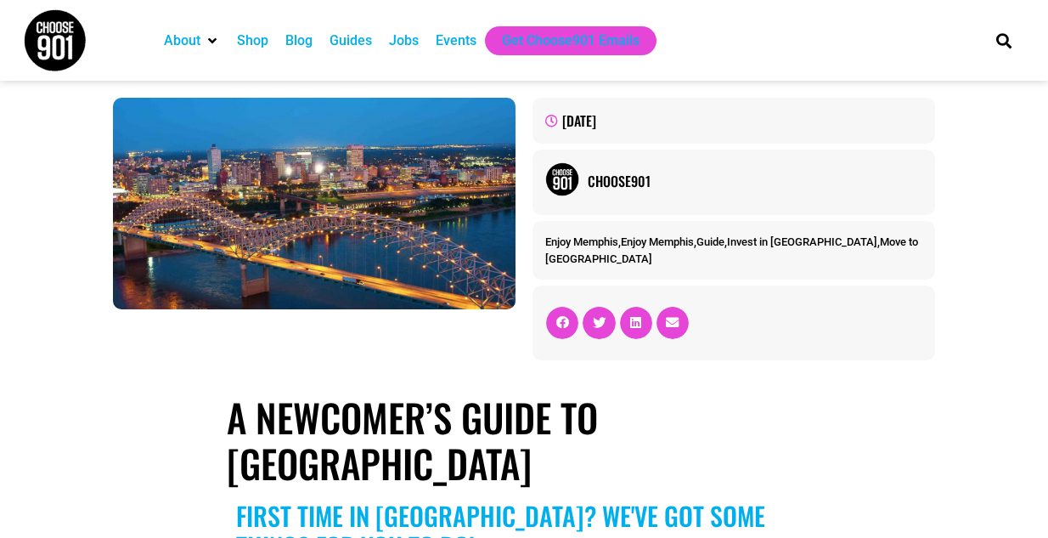
click at [348, 37] on div "Guides" at bounding box center [351, 41] width 42 height 20
click at [804, 65] on div "About Contact Us Donate Shop Blog Guides Jobs Events Get Choose901 Emails" at bounding box center [561, 40] width 829 height 81
click at [460, 43] on div "Events" at bounding box center [456, 41] width 41 height 20
